Goal: Task Accomplishment & Management: Use online tool/utility

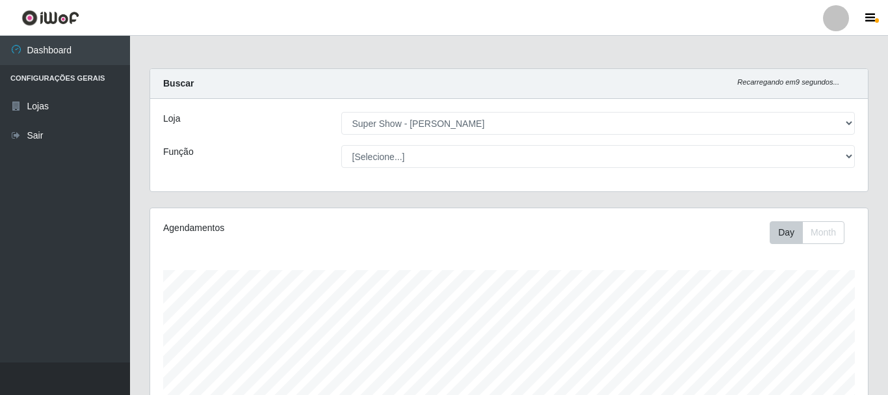
select select "120"
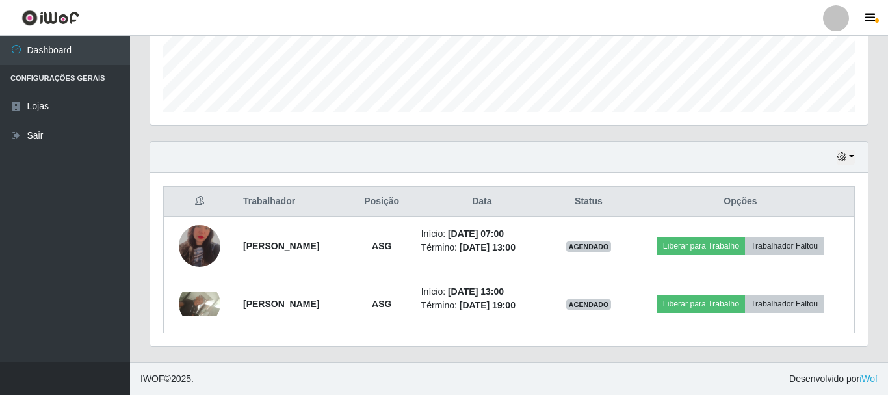
scroll to position [270, 718]
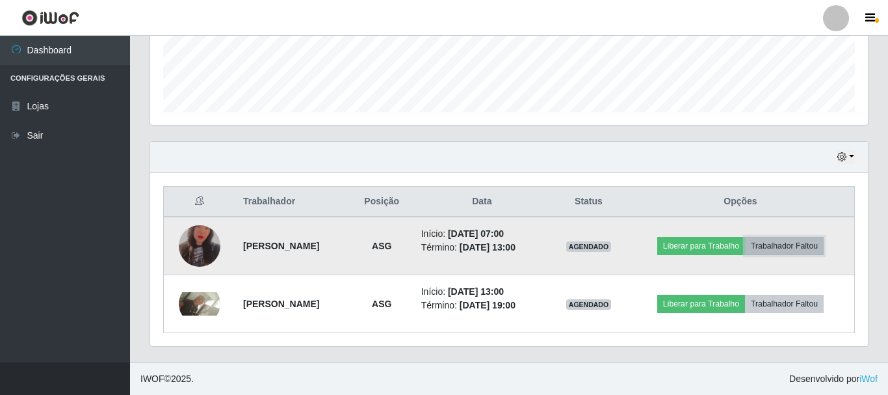
click at [820, 252] on button "Trabalhador Faltou" at bounding box center [784, 246] width 79 height 18
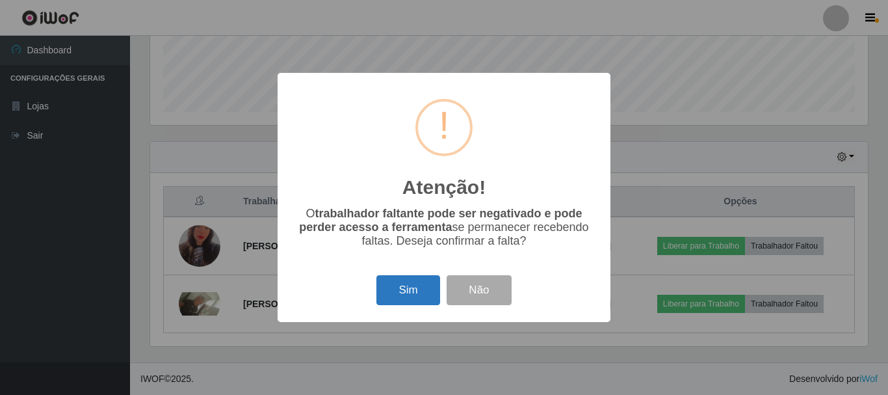
click at [402, 283] on button "Sim" at bounding box center [408, 290] width 63 height 31
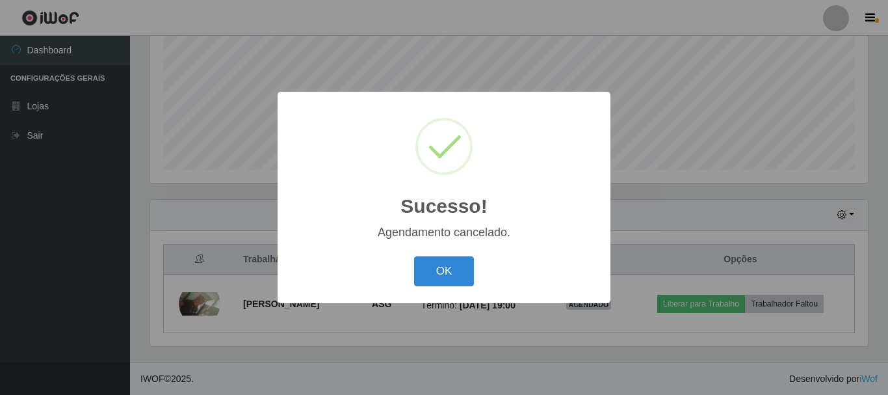
scroll to position [295, 0]
click at [462, 268] on button "OK" at bounding box center [444, 271] width 60 height 31
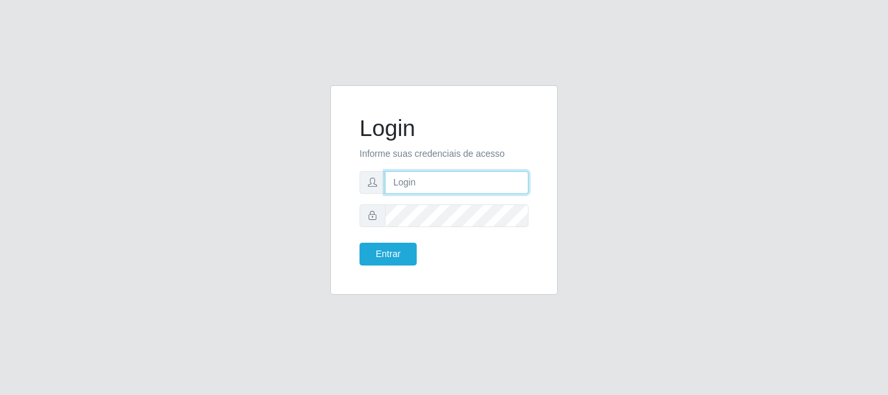
click at [423, 179] on input "text" at bounding box center [457, 182] width 144 height 23
type input "[EMAIL_ADDRESS][DOMAIN_NAME]"
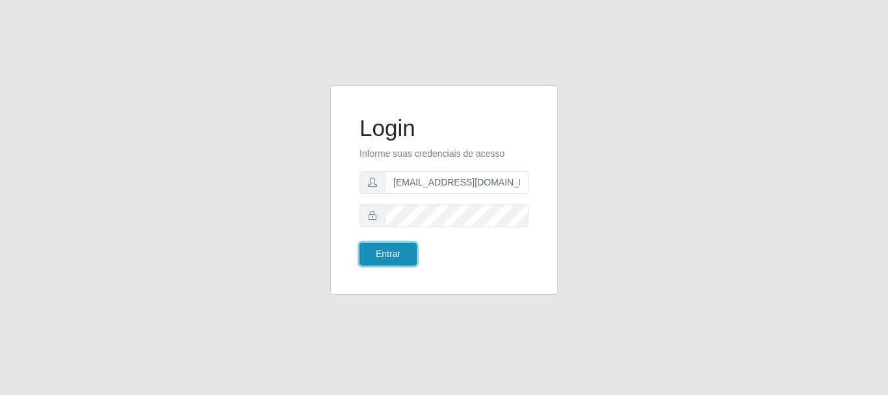
click at [386, 254] on button "Entrar" at bounding box center [388, 254] width 57 height 23
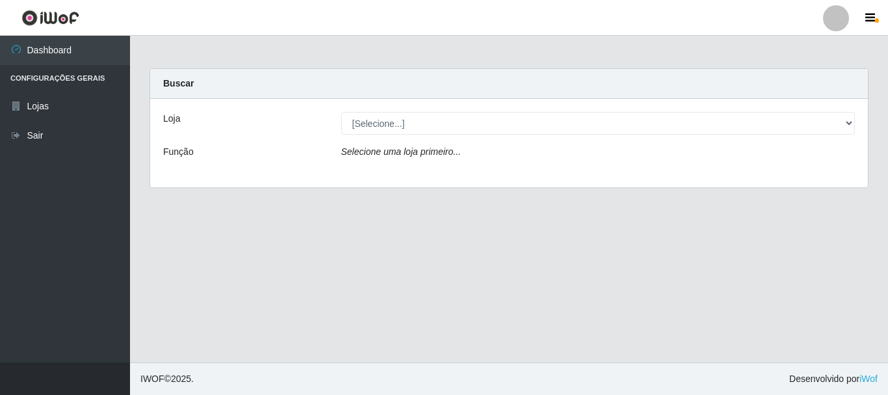
click at [380, 134] on div "Loja [Selecione...] Super Show - [PERSON_NAME] Função Selecione uma loja primei…" at bounding box center [509, 143] width 718 height 88
click at [392, 109] on div "Loja [Selecione...] Super Show - [PERSON_NAME] Função Selecione uma loja primei…" at bounding box center [509, 143] width 718 height 88
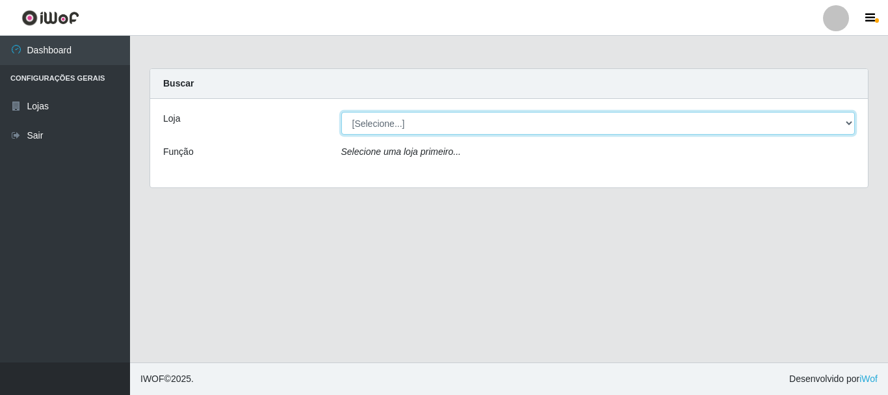
click at [341, 112] on select "[Selecione...] Super Show - [PERSON_NAME]" at bounding box center [598, 123] width 514 height 23
select select "120"
click option "Super Show - [PERSON_NAME]" at bounding box center [0, 0] width 0 height 0
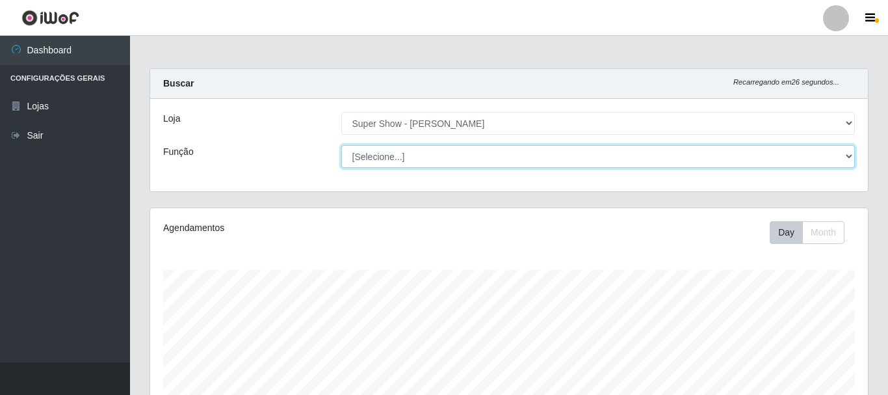
click at [341, 145] on select "[Selecione...] ASG Auxiliar de Estacionamento Balconista Embalador Embalador + …" at bounding box center [598, 156] width 514 height 23
click option "[Selecione...]" at bounding box center [0, 0] width 0 height 0
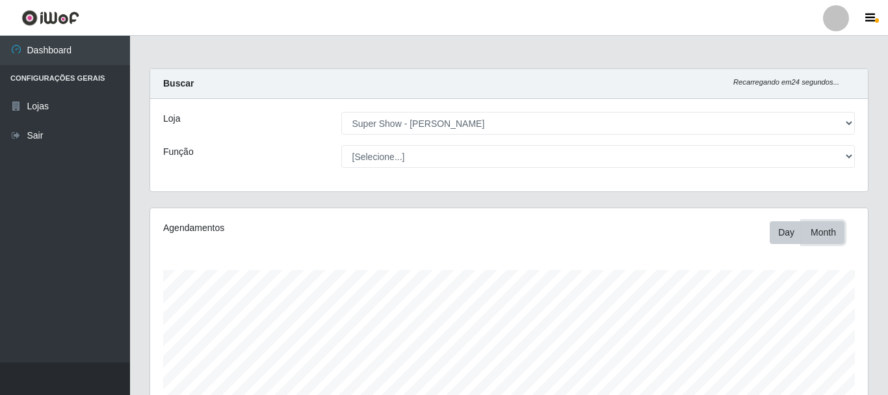
click at [814, 235] on button "Month" at bounding box center [823, 232] width 42 height 23
